Goal: Task Accomplishment & Management: Manage account settings

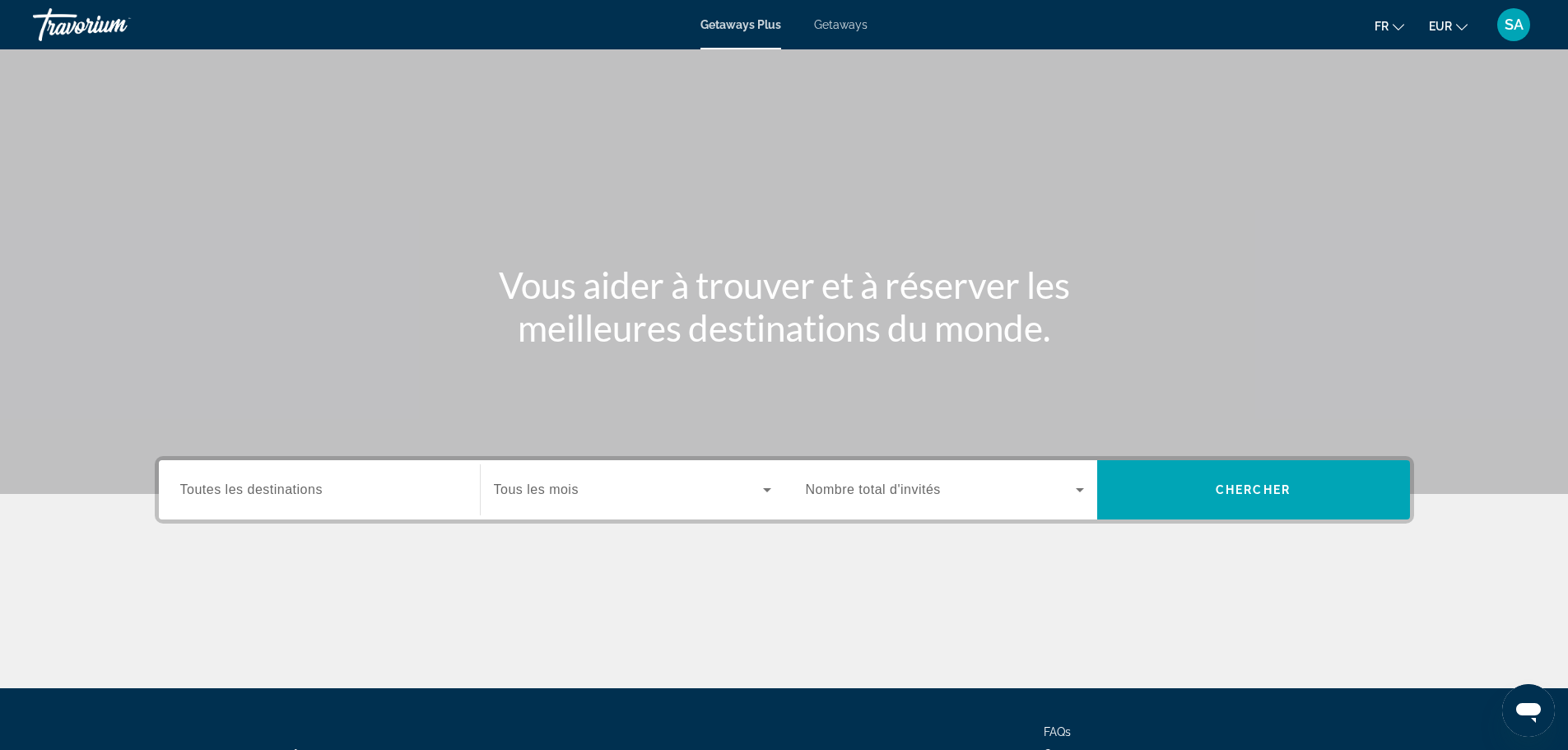
click at [1501, 22] on div "SA" at bounding box center [1514, 25] width 33 height 33
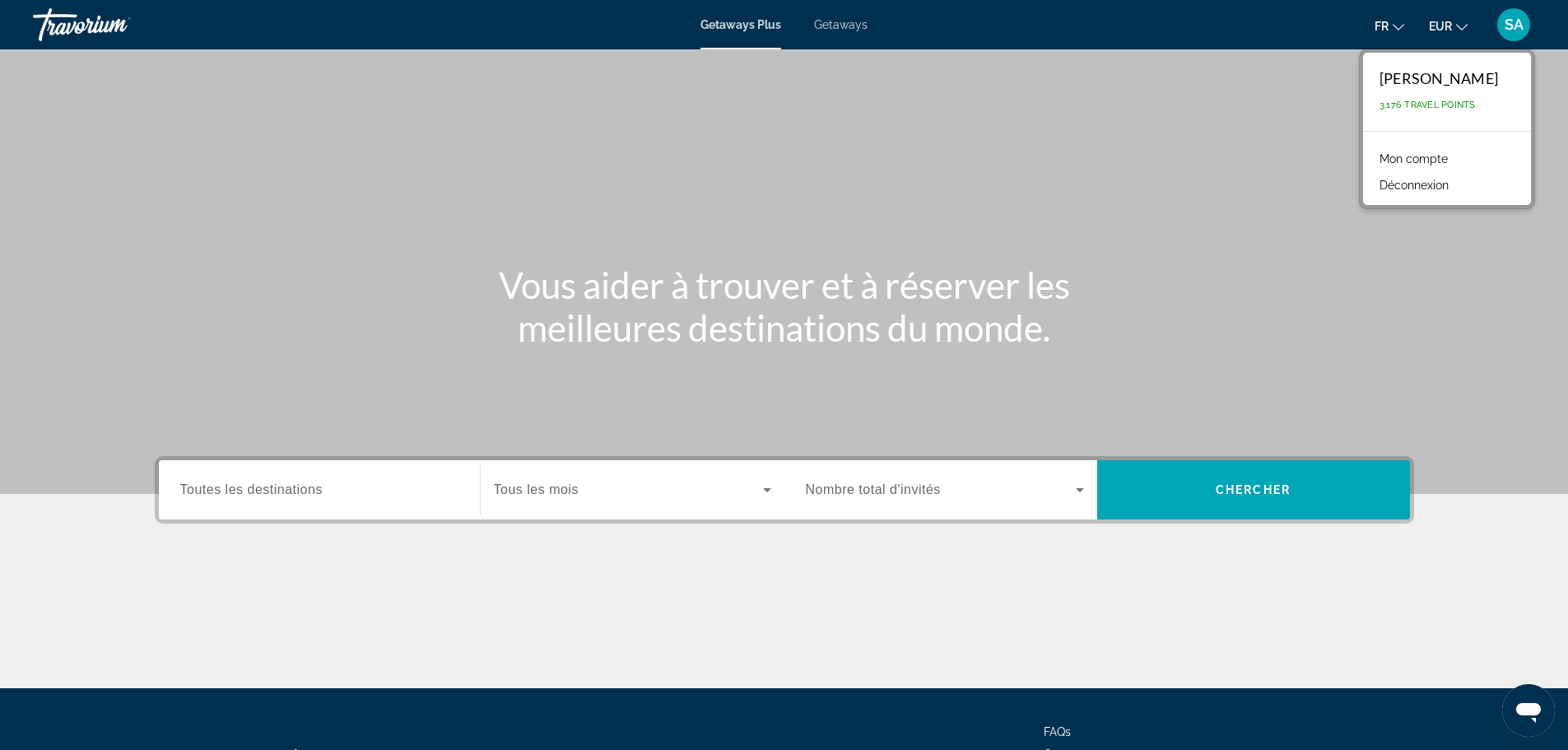
click at [1442, 161] on link "Mon compte" at bounding box center [1413, 158] width 85 height 22
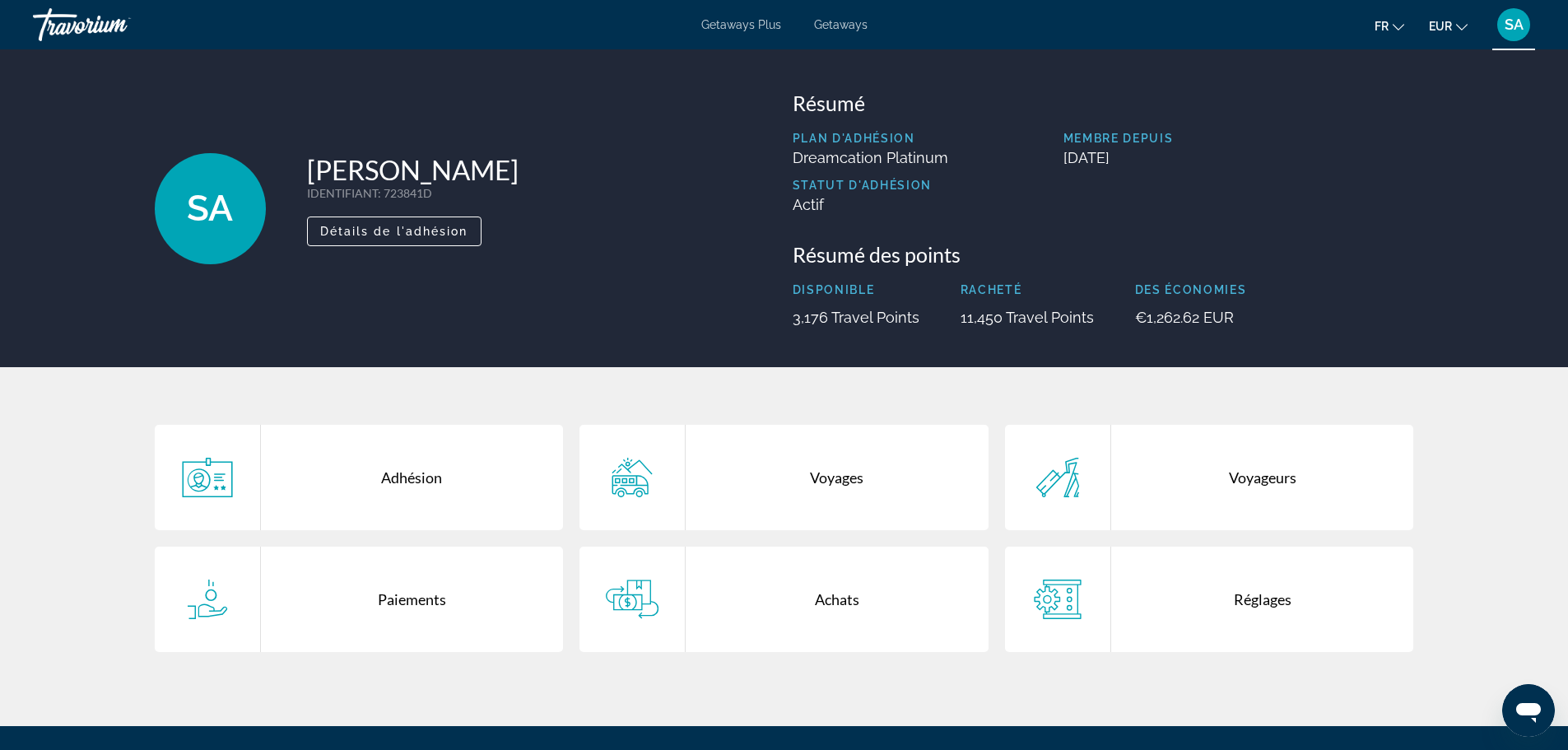
click at [785, 584] on div "Achats" at bounding box center [837, 599] width 303 height 106
